Goal: Information Seeking & Learning: Learn about a topic

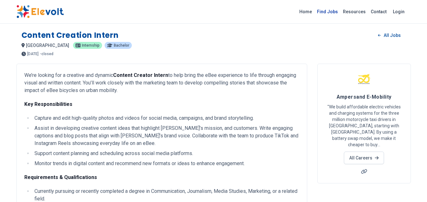
click at [335, 12] on link "Find Jobs" at bounding box center [327, 12] width 26 height 10
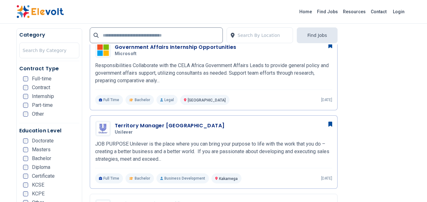
scroll to position [628, 0]
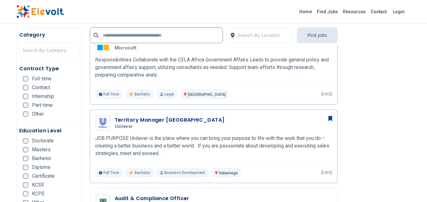
click at [424, 133] on div "579 new jobs posted The Latest Jobs in Kenya Explore exciting roles with leadin…" at bounding box center [213, 191] width 427 height 1638
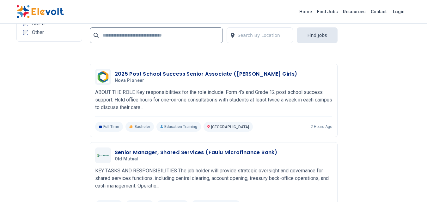
scroll to position [1381, 0]
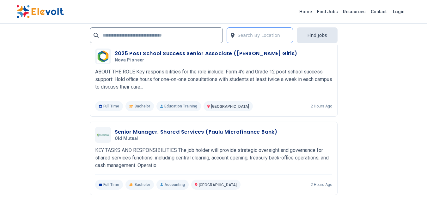
click at [271, 36] on div at bounding box center [263, 35] width 52 height 13
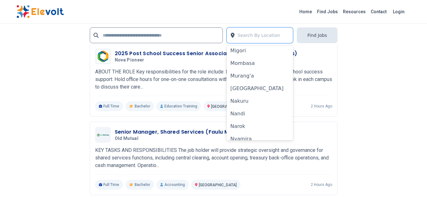
scroll to position [414, 0]
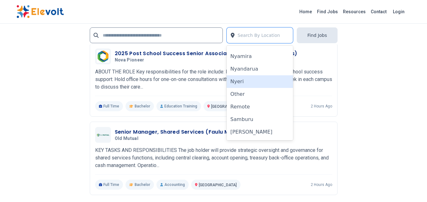
click at [259, 85] on div "Nyeri" at bounding box center [259, 81] width 67 height 13
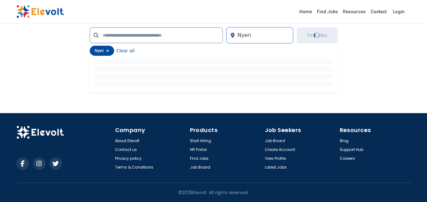
scroll to position [0, 0]
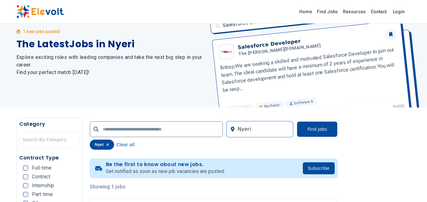
scroll to position [22, 0]
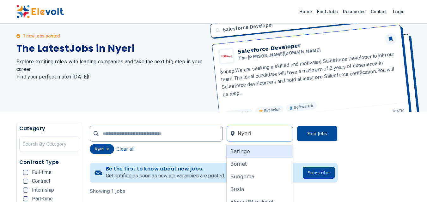
click at [255, 128] on div at bounding box center [263, 134] width 52 height 13
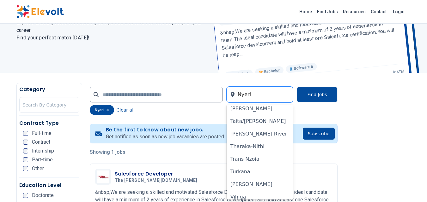
scroll to position [414, 0]
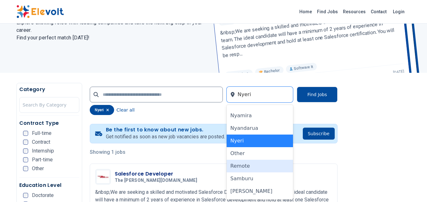
click at [254, 167] on div "Remote" at bounding box center [259, 166] width 67 height 13
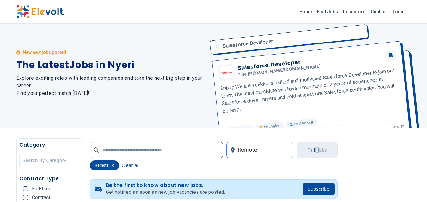
scroll to position [0, 0]
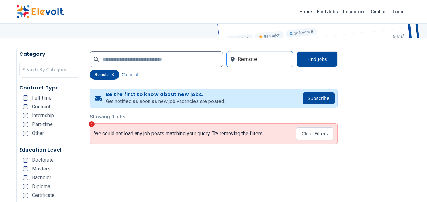
scroll to position [86, 0]
